Goal: Information Seeking & Learning: Learn about a topic

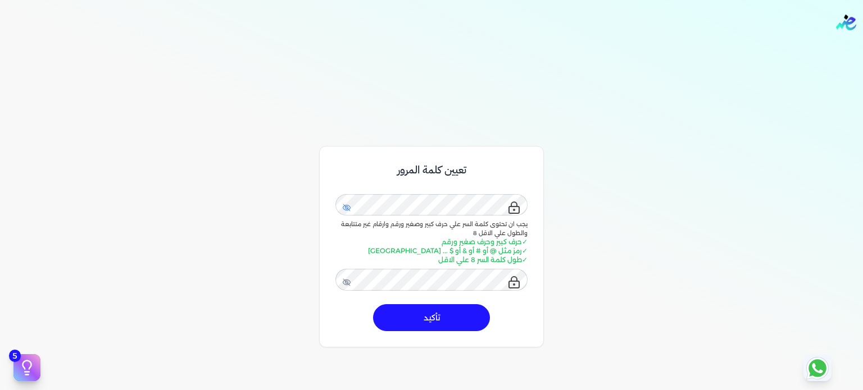
click at [348, 208] on icon at bounding box center [346, 207] width 3 height 3
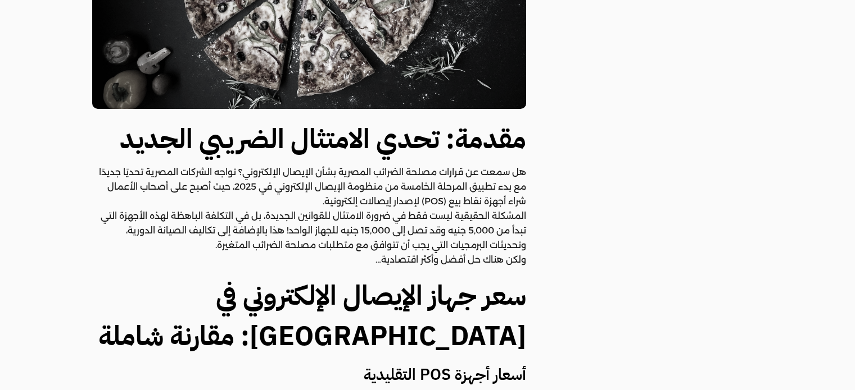
scroll to position [178, 0]
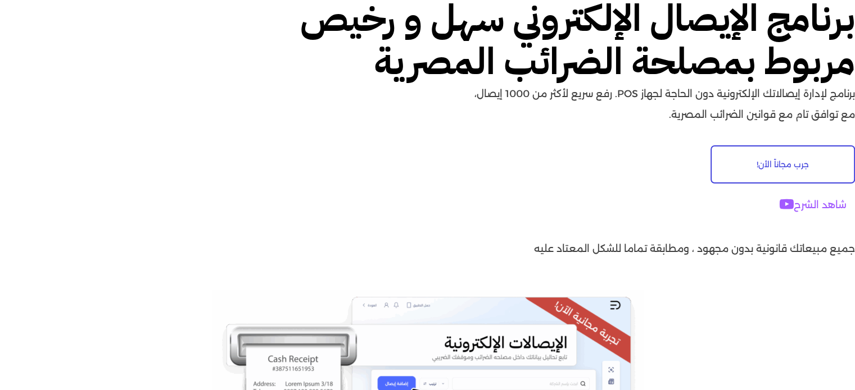
scroll to position [225, 0]
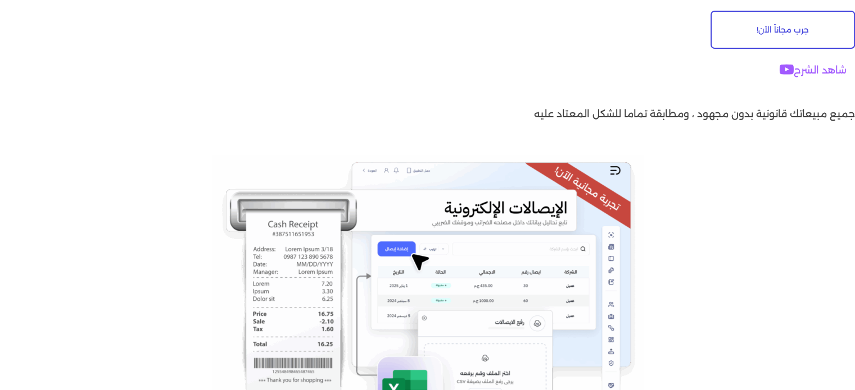
click at [811, 70] on link "شاهد الشرح" at bounding box center [813, 70] width 84 height 28
